Goal: Information Seeking & Learning: Learn about a topic

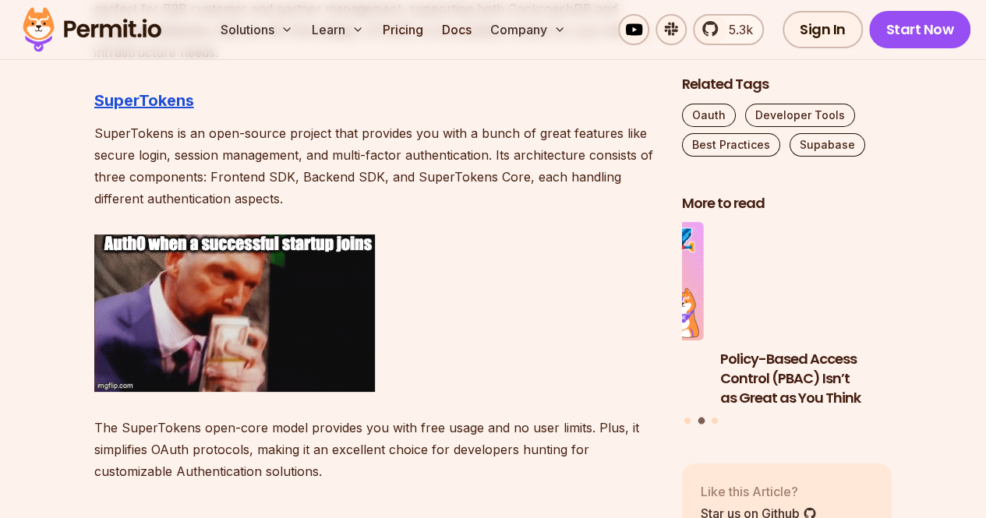
scroll to position [2920, 0]
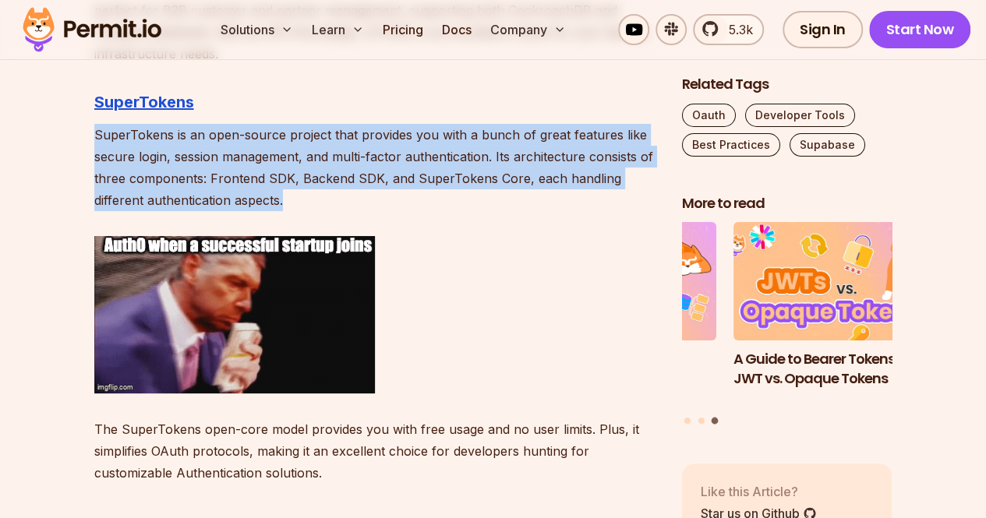
drag, startPoint x: 92, startPoint y: 142, endPoint x: 282, endPoint y: 208, distance: 201.3
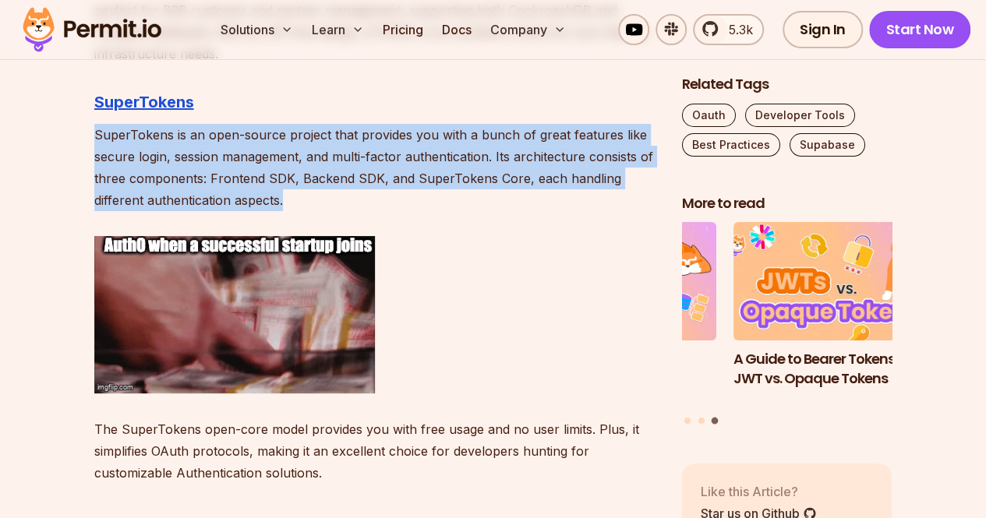
click at [282, 208] on p "SuperTokens is an open-source project that provides you with a bunch of great f…" at bounding box center [375, 167] width 562 height 87
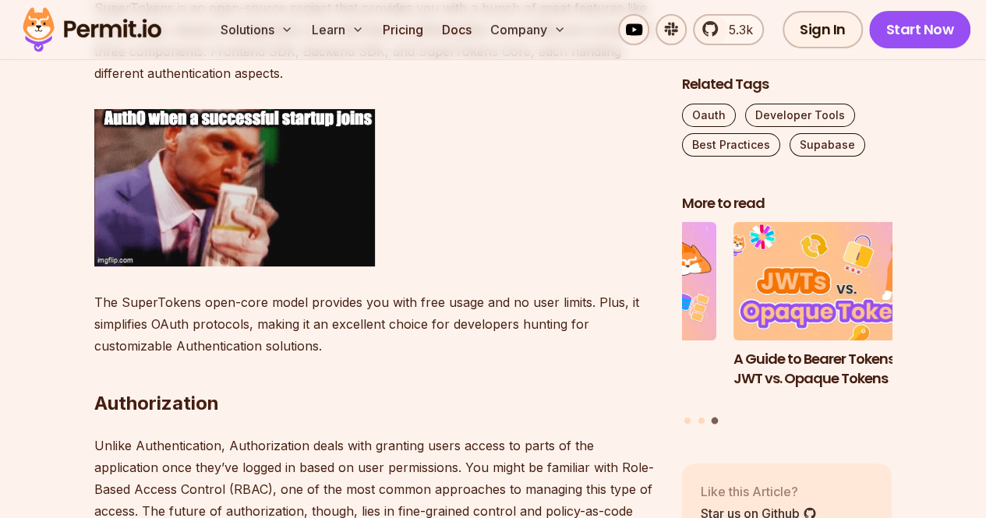
scroll to position [3046, 0]
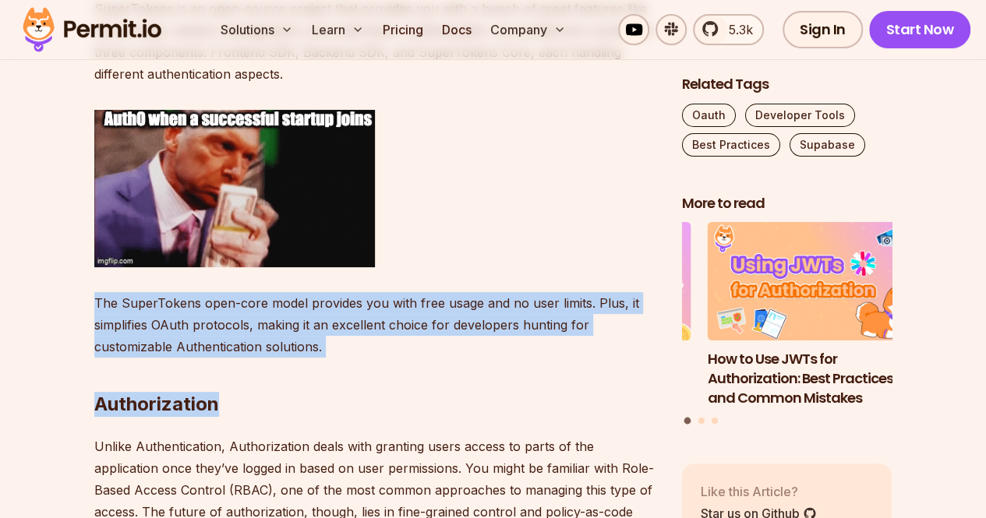
drag, startPoint x: 76, startPoint y: 305, endPoint x: 333, endPoint y: 358, distance: 261.7
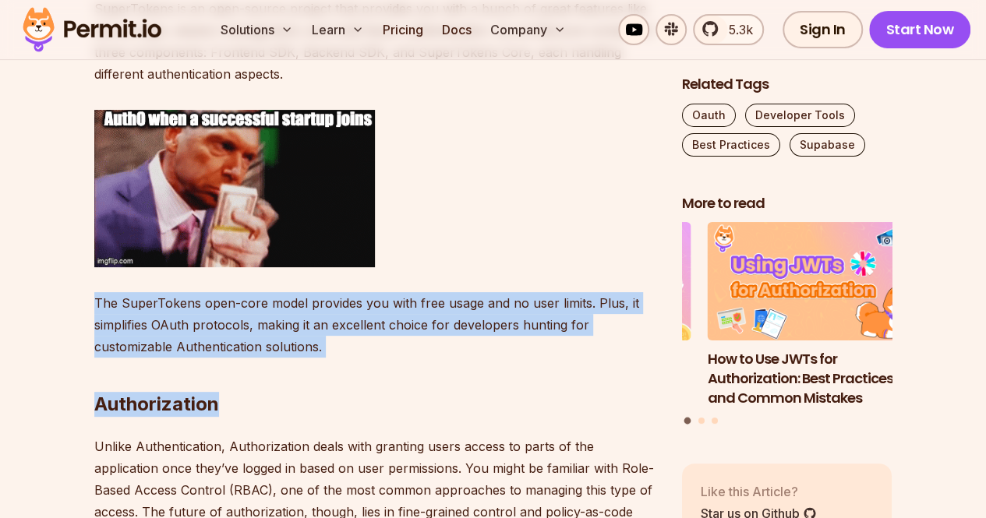
click at [333, 358] on h2 "Authorization" at bounding box center [375, 373] width 562 height 87
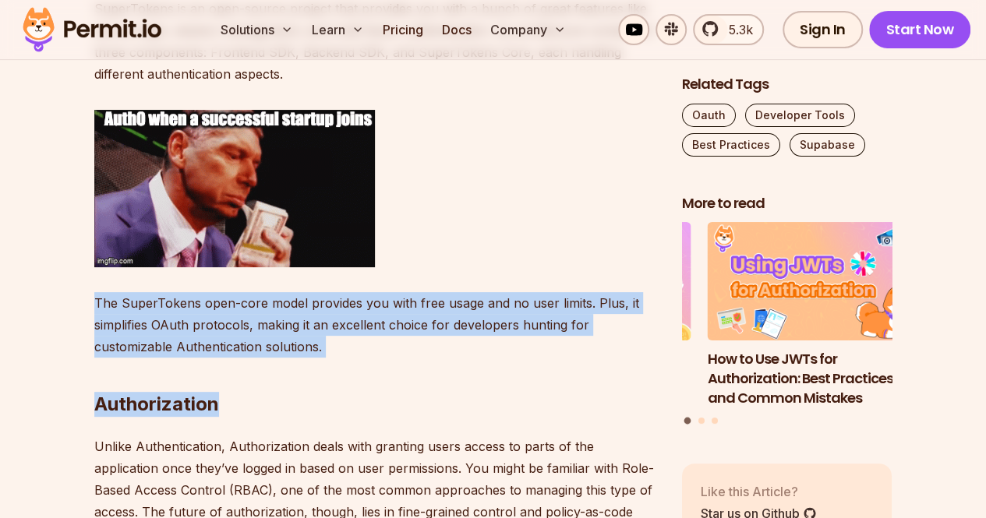
drag, startPoint x: 362, startPoint y: 354, endPoint x: 85, endPoint y: 281, distance: 286.9
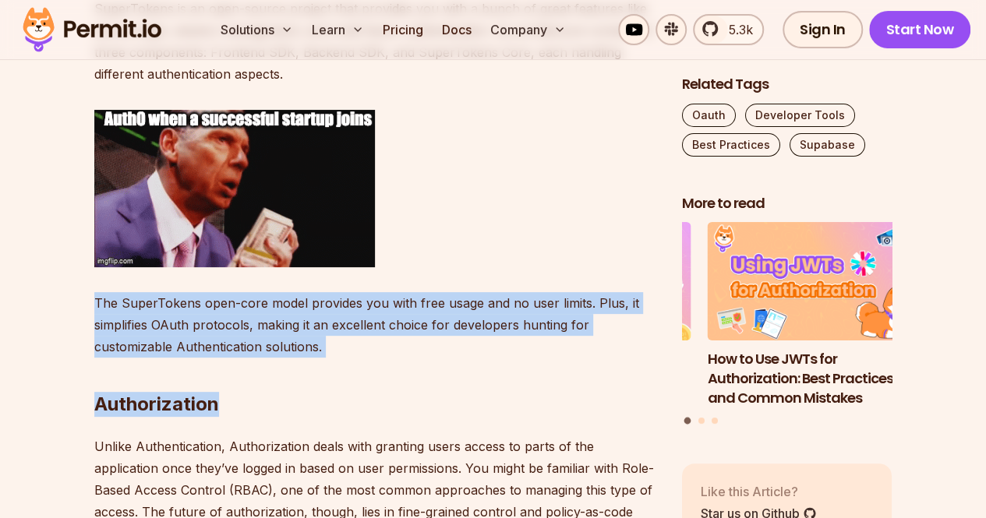
click at [354, 330] on p "The SuperTokens open-core model provides you with free usage and no user limits…" at bounding box center [375, 324] width 562 height 65
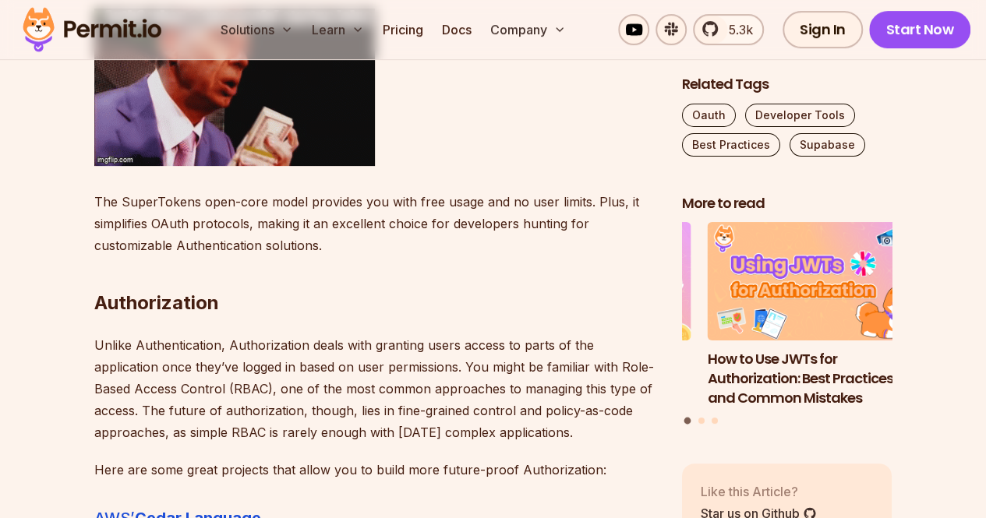
scroll to position [3157, 0]
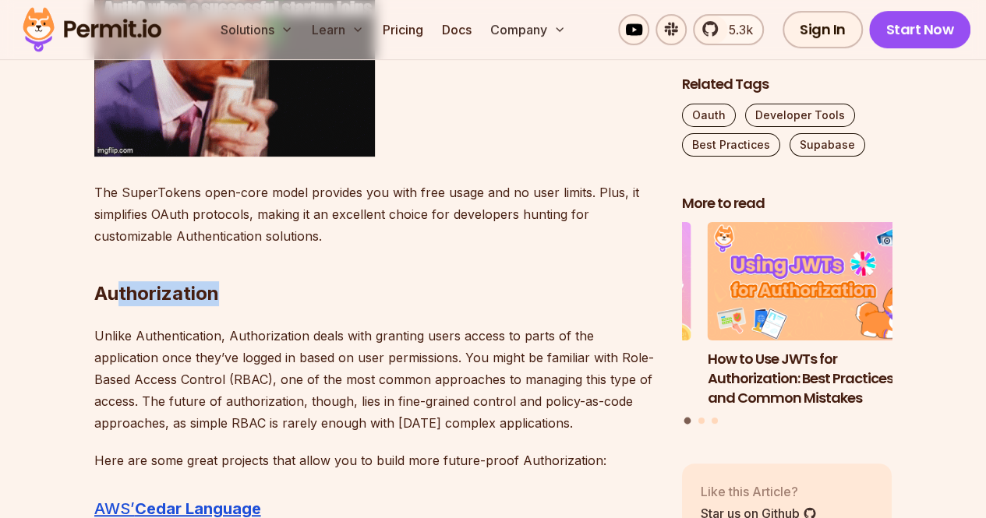
drag, startPoint x: 299, startPoint y: 289, endPoint x: 117, endPoint y: 294, distance: 182.4
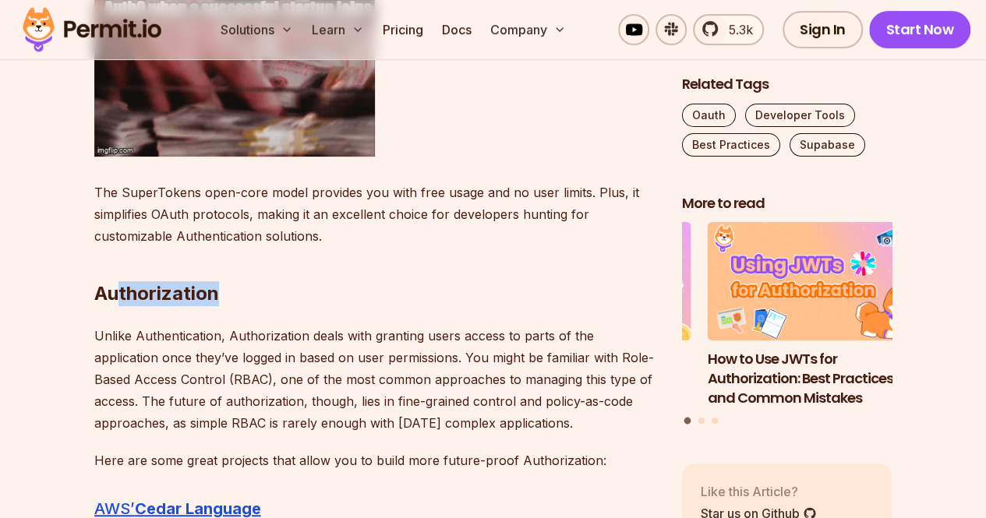
click at [117, 294] on h2 "Authorization" at bounding box center [375, 262] width 562 height 87
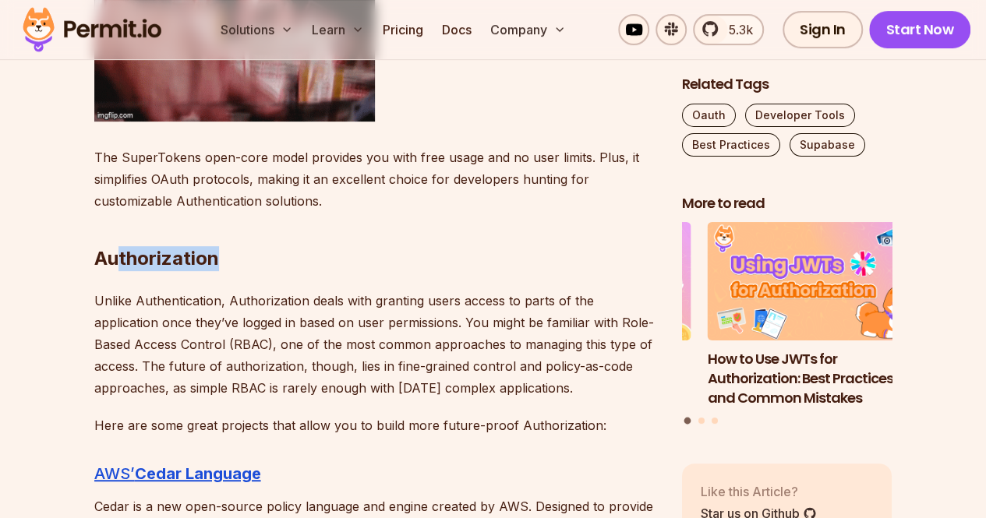
scroll to position [3193, 0]
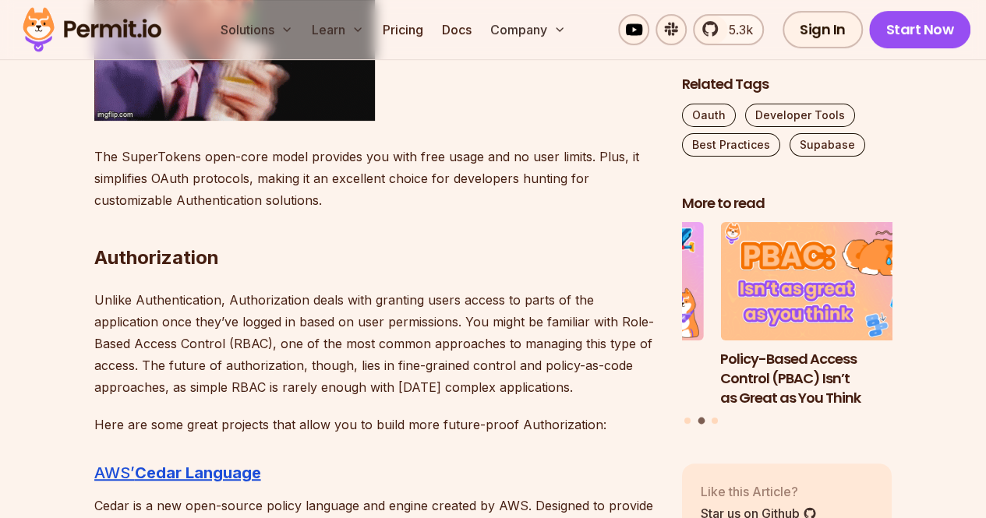
click at [149, 311] on p "Unlike Authentication, Authorization deals with granting users access to parts …" at bounding box center [375, 343] width 562 height 109
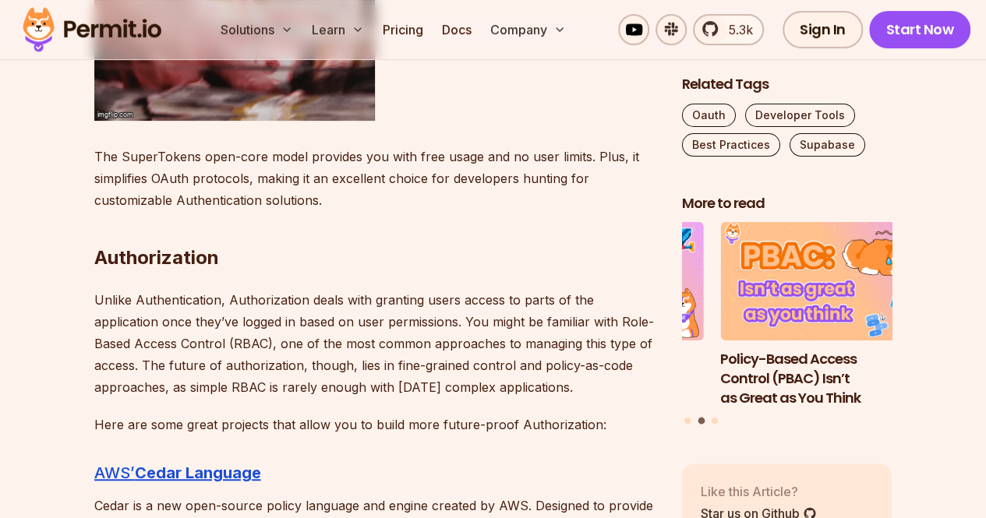
drag, startPoint x: 73, startPoint y: 295, endPoint x: 511, endPoint y: 385, distance: 446.9
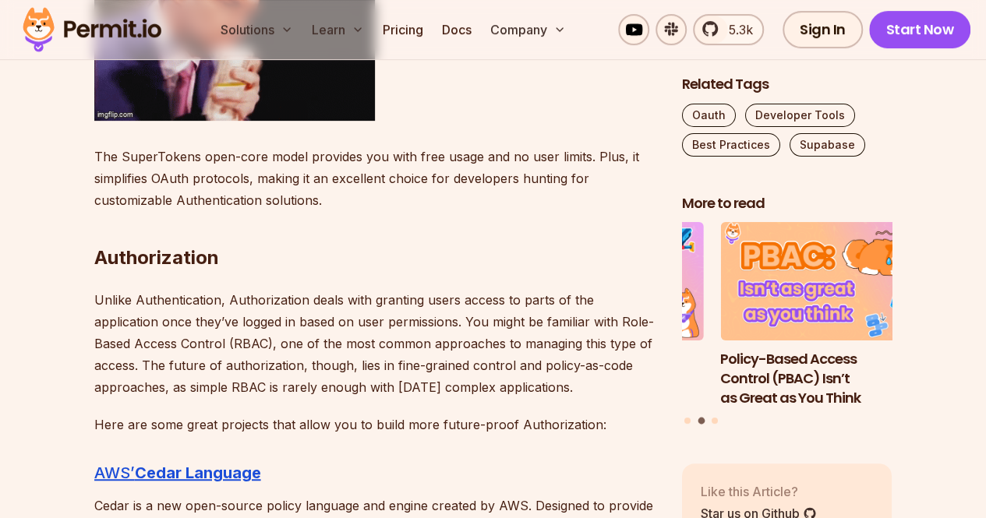
click at [511, 385] on p "Unlike Authentication, Authorization deals with granting users access to parts …" at bounding box center [375, 343] width 562 height 109
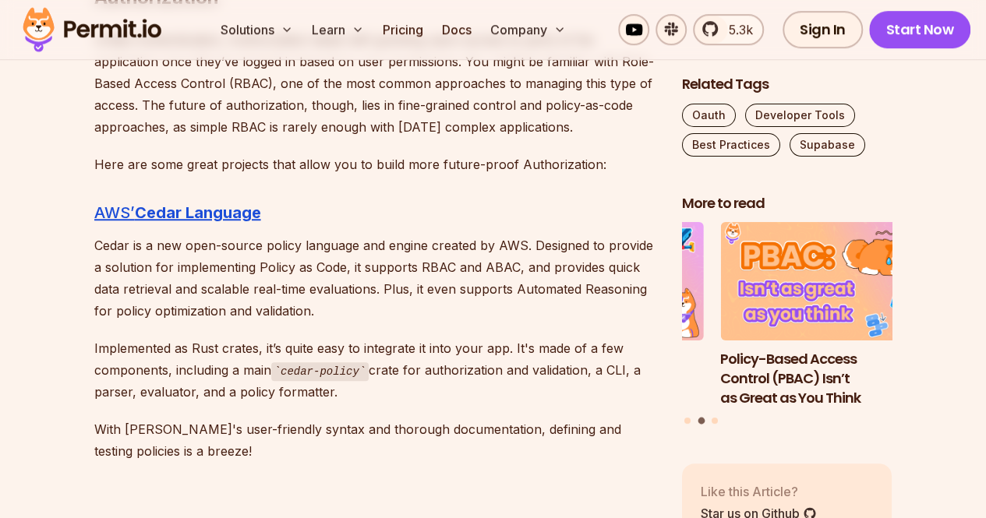
scroll to position [3454, 0]
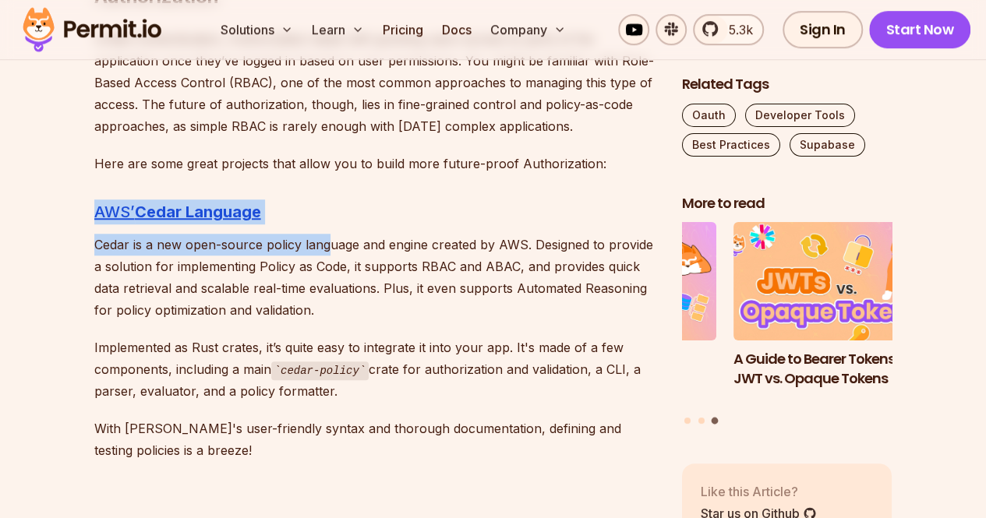
drag, startPoint x: 329, startPoint y: 228, endPoint x: 87, endPoint y: 199, distance: 243.2
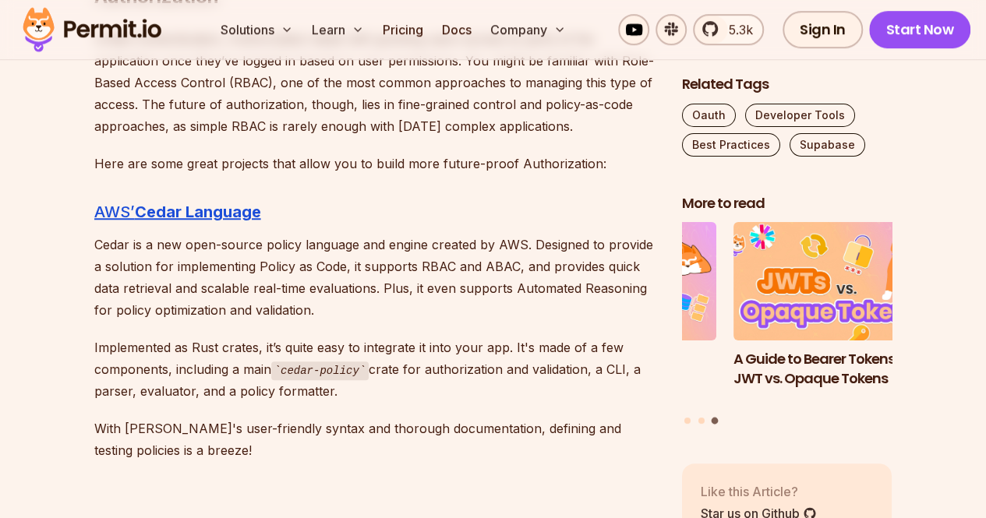
click at [302, 284] on p "Cedar is a new open-source policy language and engine created by AWS. Designed …" at bounding box center [375, 277] width 562 height 87
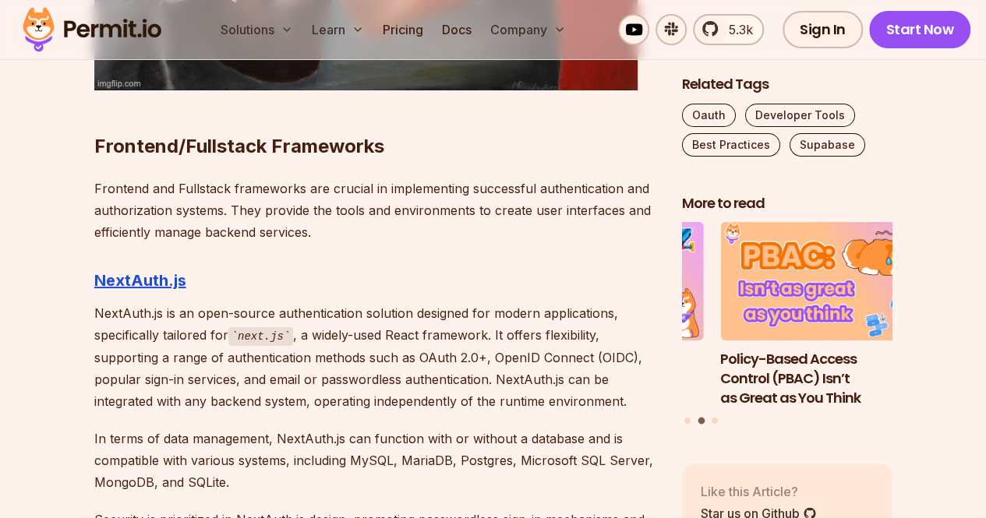
scroll to position [5860, 0]
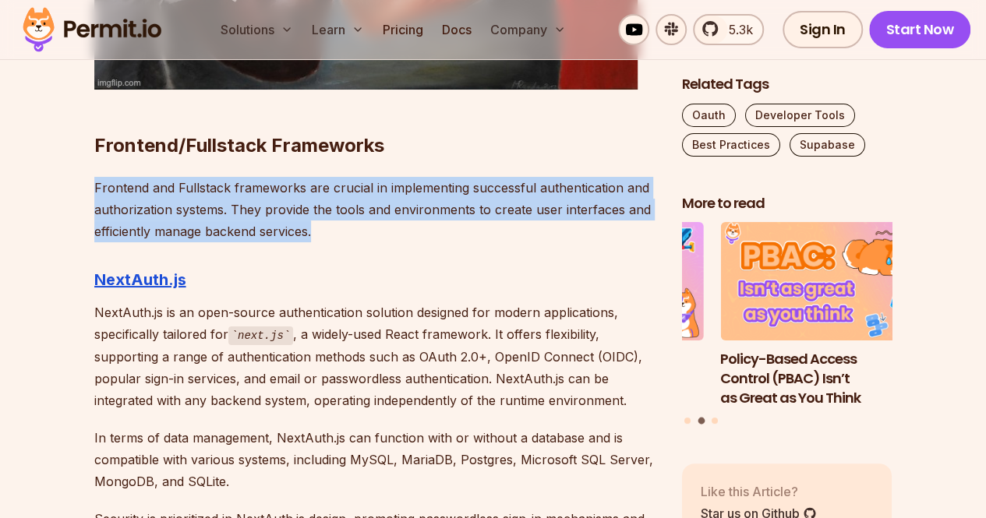
drag, startPoint x: 336, startPoint y: 217, endPoint x: 70, endPoint y: 136, distance: 277.7
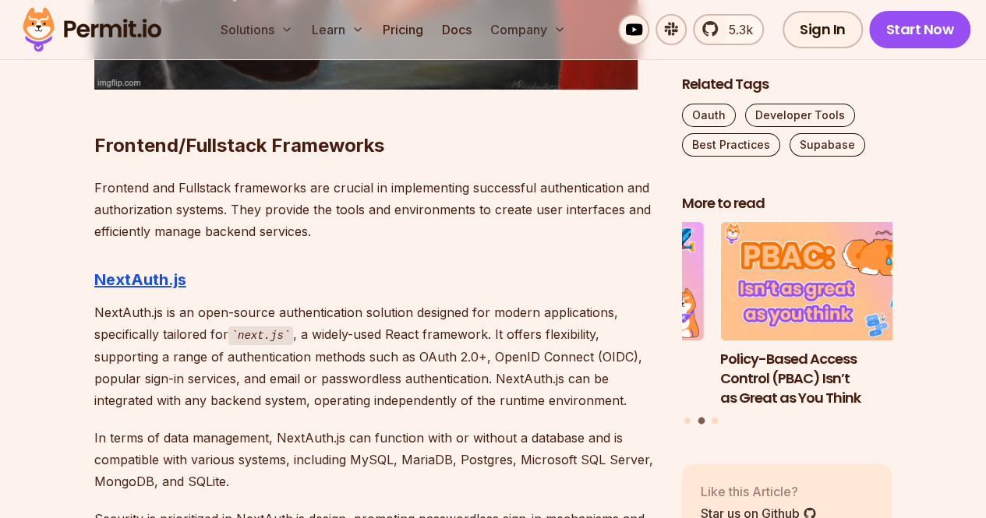
click at [373, 301] on p "NextAuth.js is an open-source authentication solution designed for modern appli…" at bounding box center [375, 356] width 562 height 110
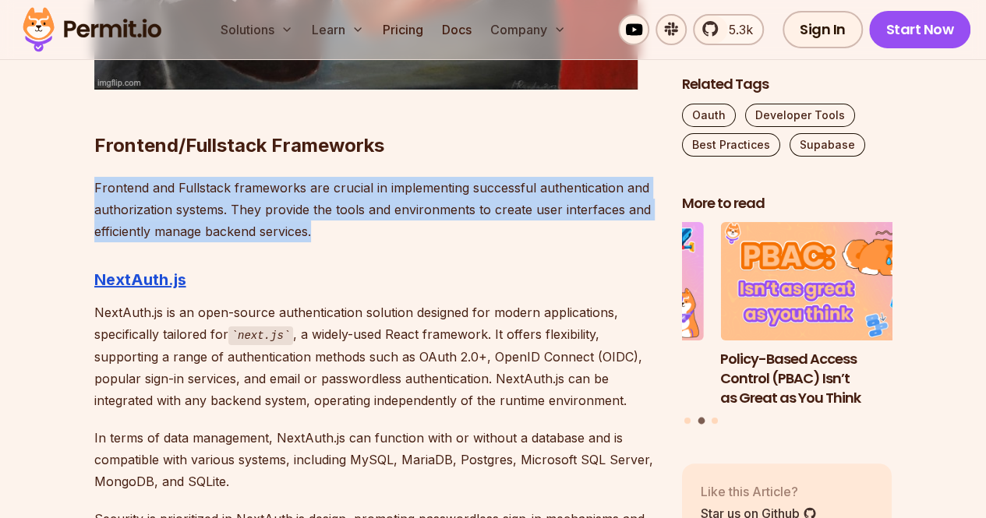
drag, startPoint x: 69, startPoint y: 164, endPoint x: 383, endPoint y: 209, distance: 317.2
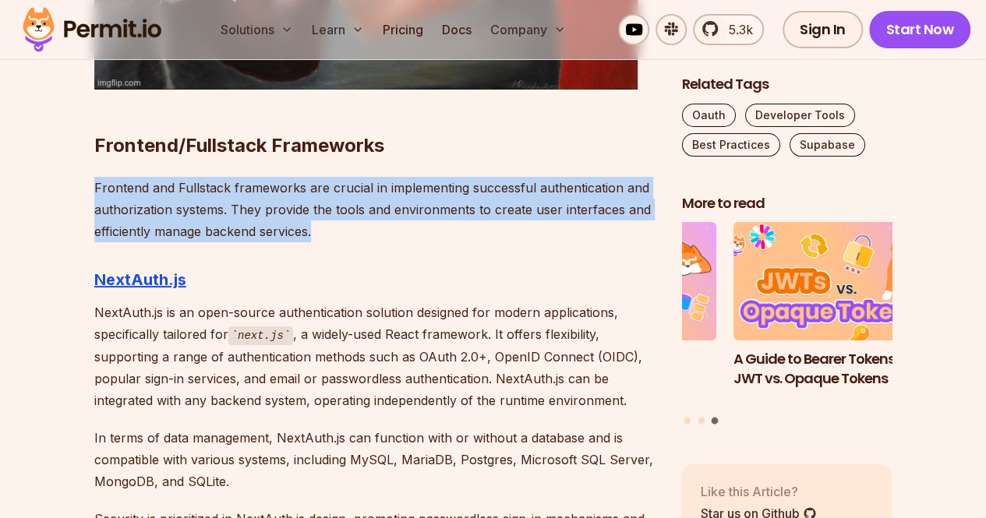
click at [383, 209] on p "Frontend and Fullstack frameworks are crucial in implementing successful authen…" at bounding box center [375, 209] width 562 height 65
drag, startPoint x: 383, startPoint y: 209, endPoint x: 76, endPoint y: 172, distance: 308.4
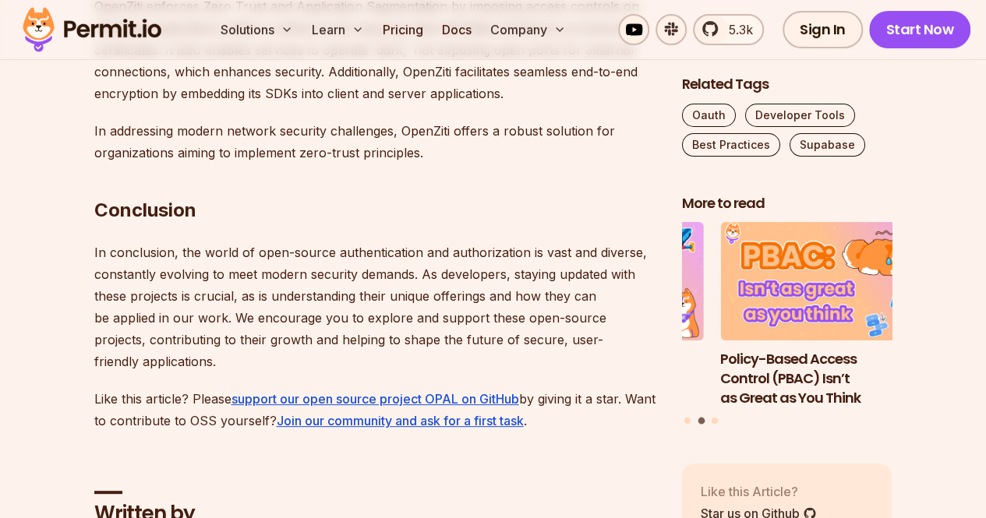
scroll to position [8928, 0]
